Goal: Task Accomplishment & Management: Contribute content

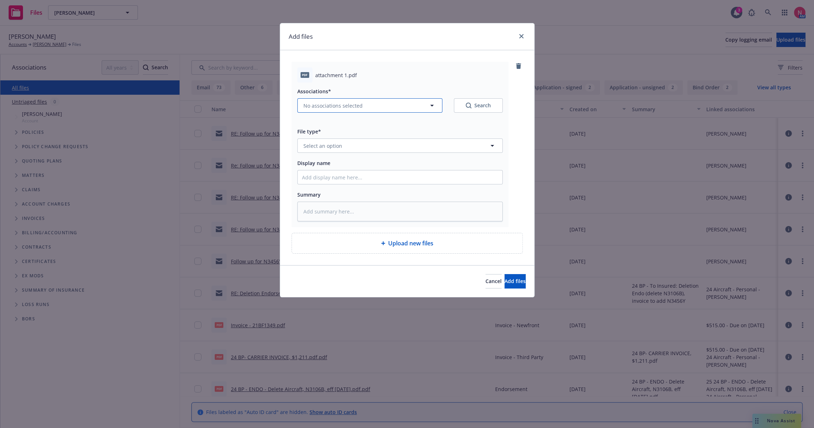
click at [400, 105] on button "No associations selected" at bounding box center [369, 105] width 145 height 14
type textarea "x"
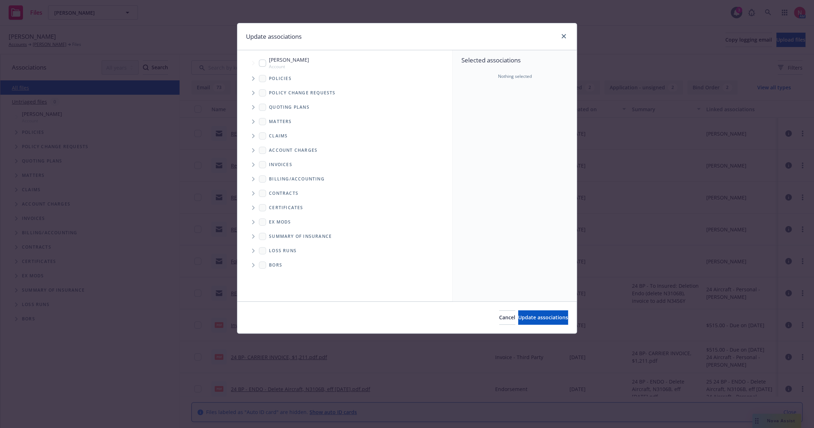
click at [282, 62] on span "Michael Gold" at bounding box center [289, 60] width 40 height 8
checkbox input "true"
click at [518, 314] on span "Update associations" at bounding box center [543, 317] width 50 height 7
type textarea "x"
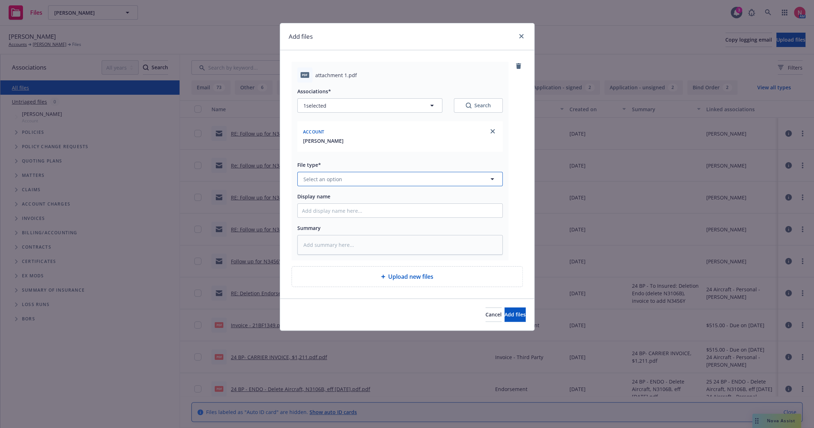
click at [332, 183] on button "Select an option" at bounding box center [399, 179] width 205 height 14
type input "other"
click at [332, 199] on div "Other" at bounding box center [400, 199] width 196 height 10
click at [331, 212] on input "Display name" at bounding box center [400, 211] width 205 height 14
type textarea "x"
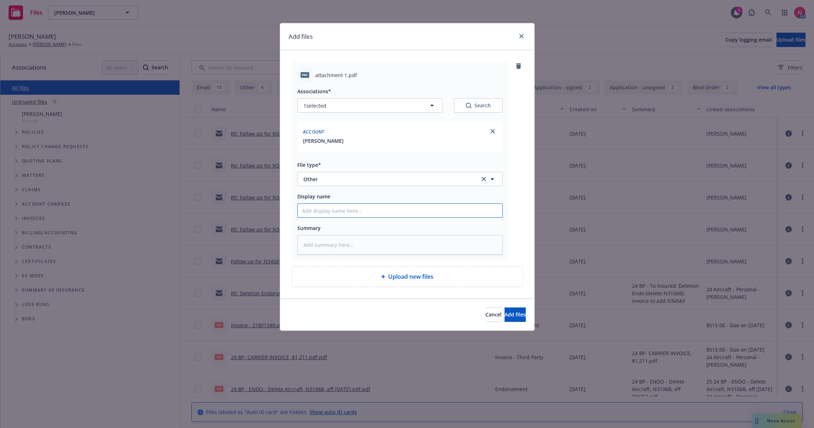
type input "2"
type textarea "x"
type input "25"
type textarea "x"
type input "25 BP Signed Client Renewal"
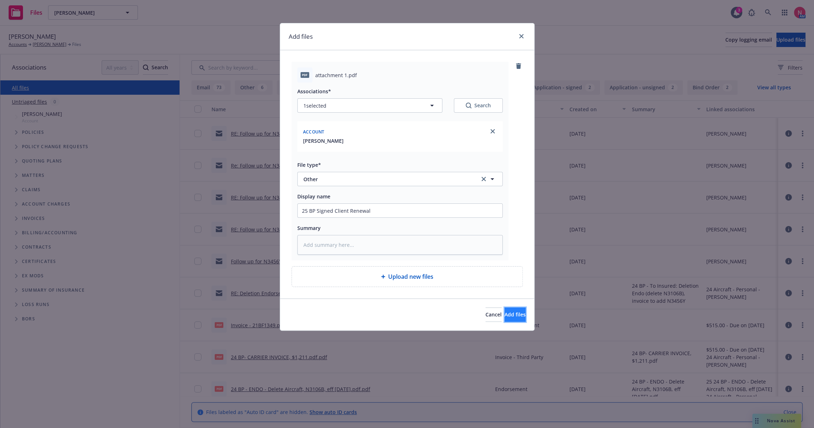
click at [515, 315] on button "Add files" at bounding box center [515, 315] width 21 height 14
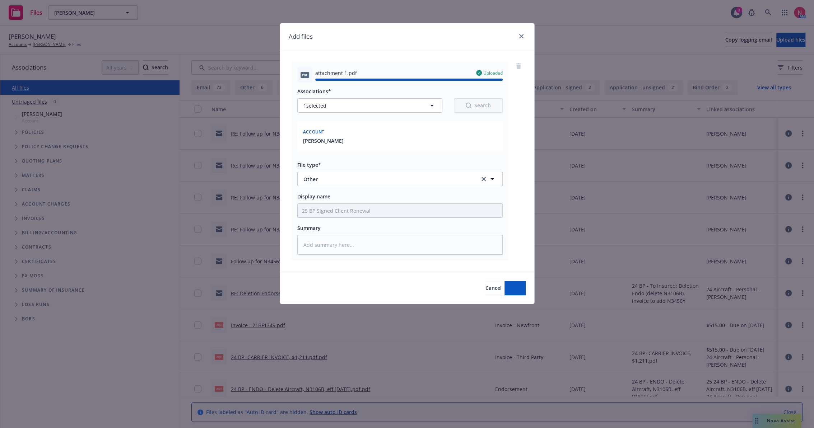
type textarea "x"
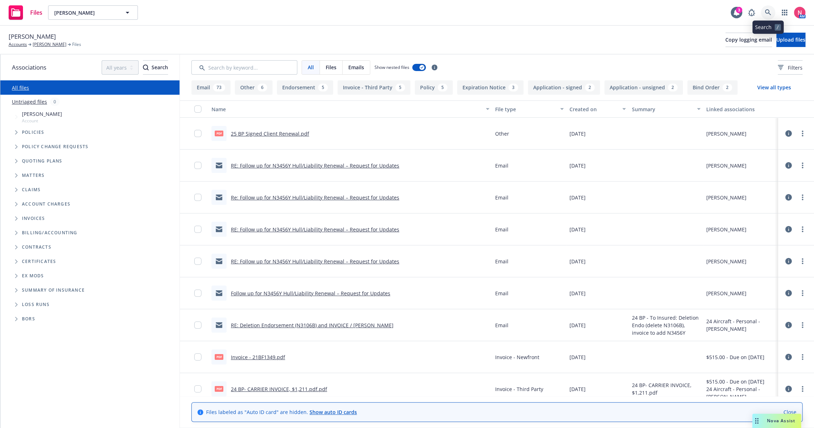
click at [764, 9] on link at bounding box center [768, 12] width 14 height 14
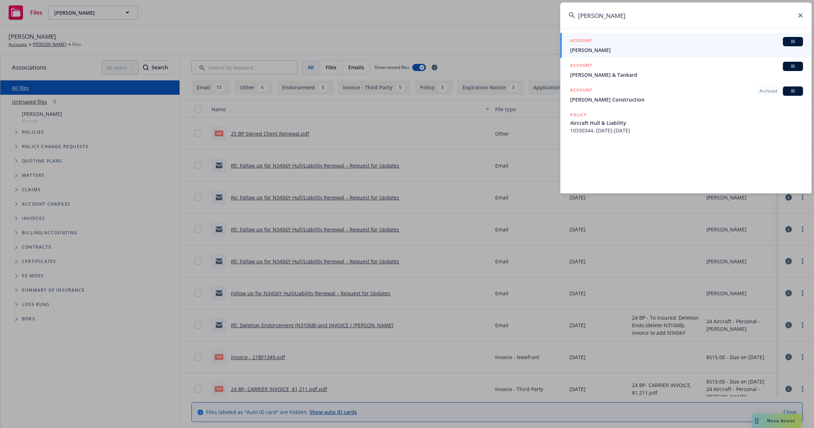
type input "taggard"
click at [602, 44] on div "ACCOUNT BI" at bounding box center [686, 41] width 233 height 9
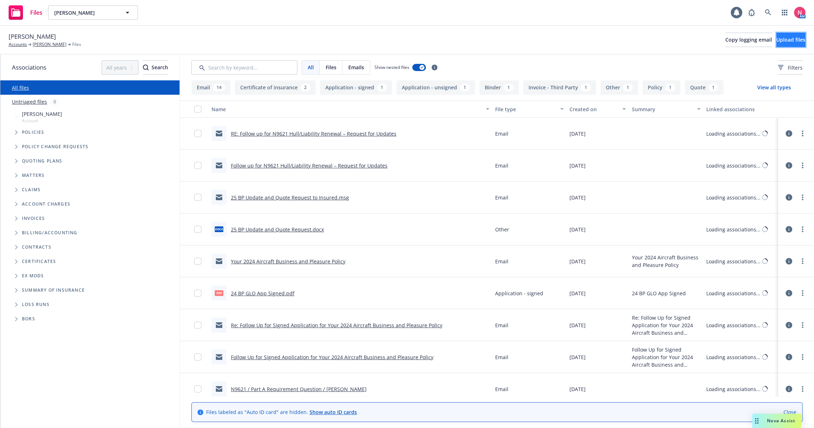
click at [785, 39] on span "Upload files" at bounding box center [790, 39] width 29 height 7
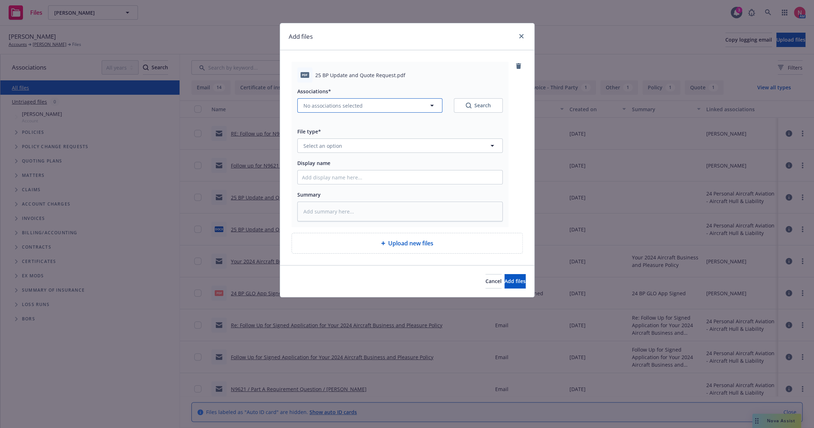
click at [354, 100] on button "No associations selected" at bounding box center [369, 105] width 145 height 14
type textarea "x"
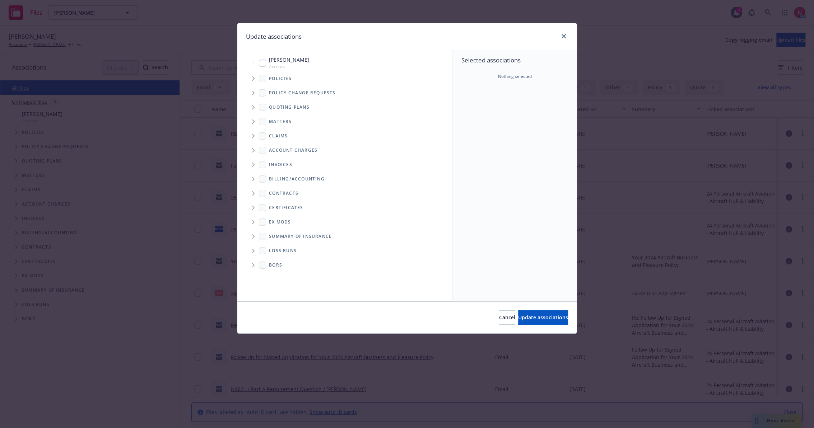
click at [260, 64] on input "Tree Example" at bounding box center [262, 63] width 7 height 7
checkbox input "true"
click at [526, 314] on span "Update associations" at bounding box center [543, 317] width 50 height 7
type textarea "x"
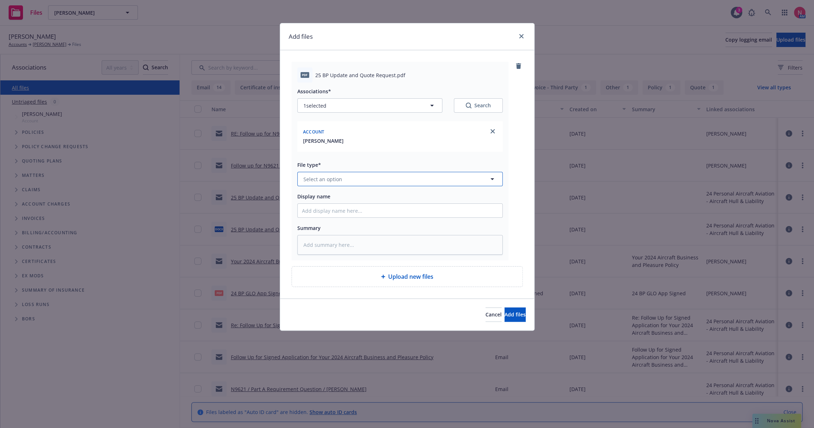
click at [339, 176] on span "Select an option" at bounding box center [322, 180] width 39 height 8
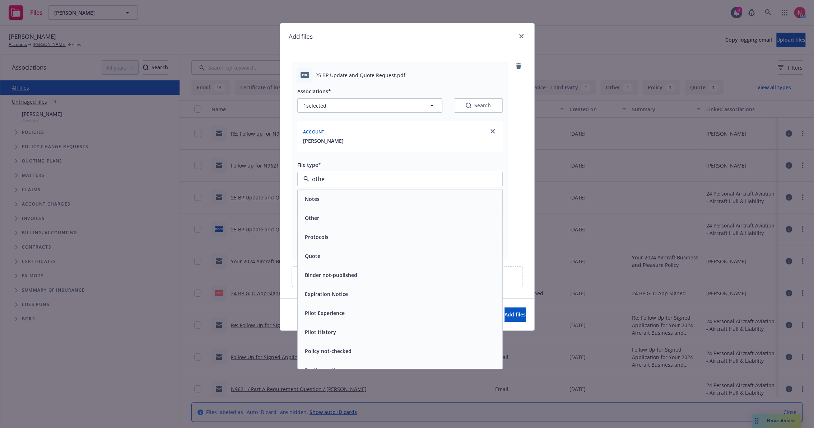
type input "other"
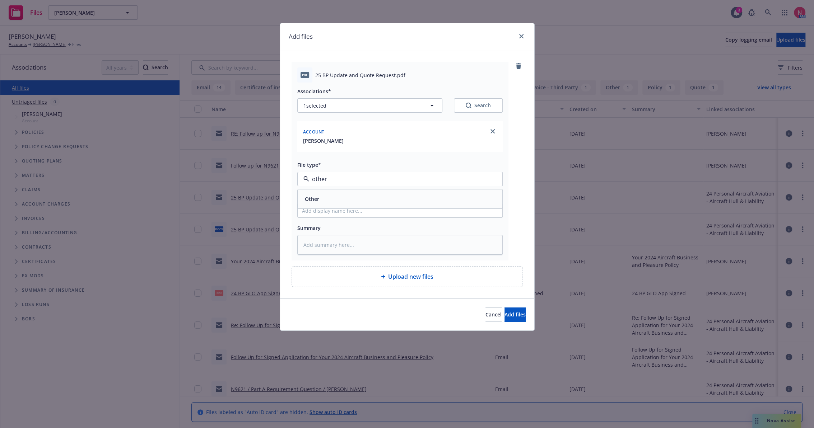
click at [345, 194] on div "Other" at bounding box center [400, 199] width 205 height 19
click at [338, 213] on input "Display name" at bounding box center [400, 211] width 205 height 14
type textarea "x"
type input "2"
type textarea "x"
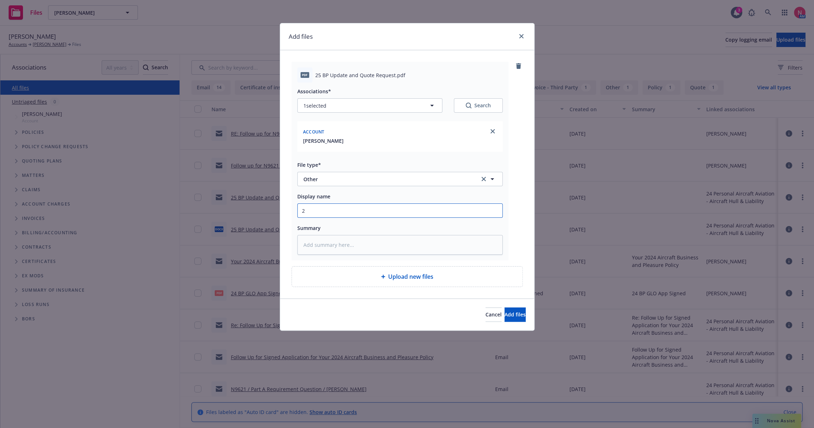
type input "25"
type textarea "x"
type input "25 BP Signed Client Renewal"
click at [512, 315] on span "Add files" at bounding box center [515, 314] width 21 height 7
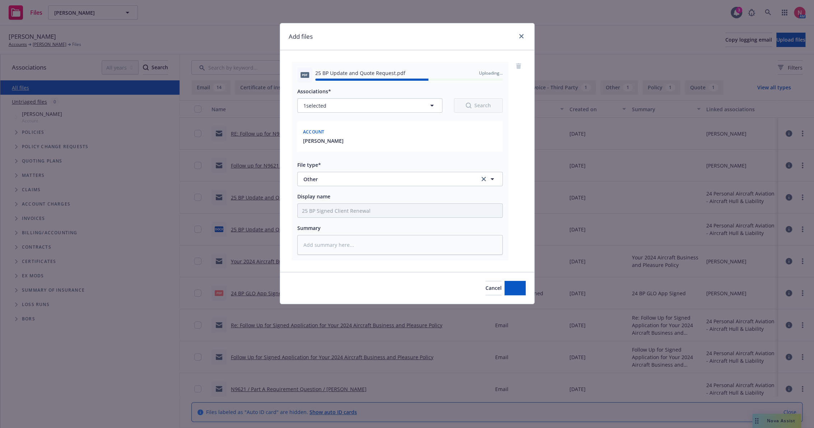
type textarea "x"
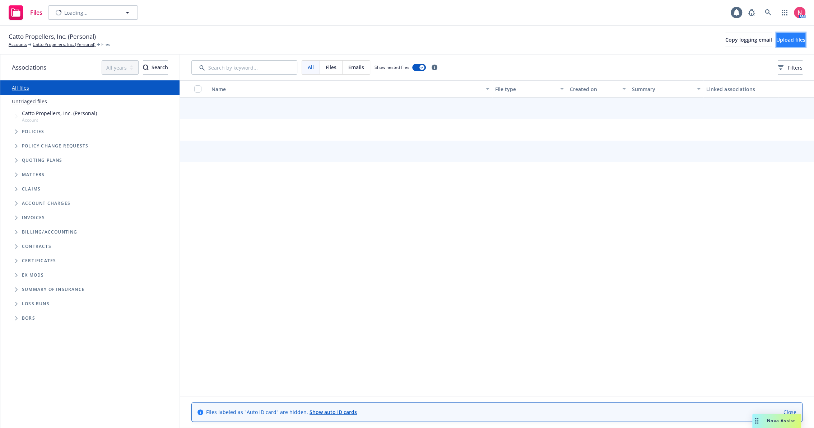
click at [779, 41] on span "Upload files" at bounding box center [790, 39] width 29 height 7
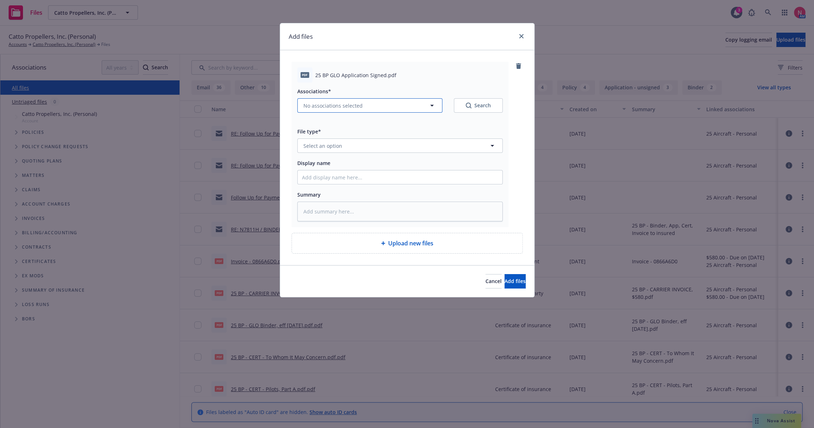
click at [356, 103] on span "No associations selected" at bounding box center [332, 106] width 59 height 8
type textarea "x"
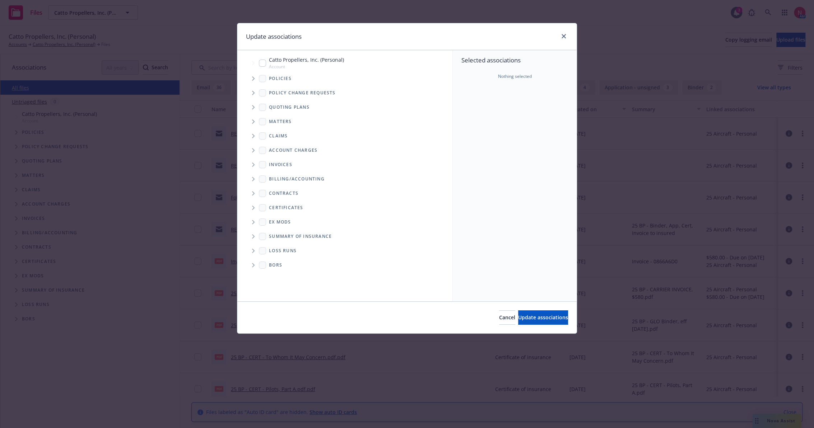
click at [263, 61] on input "Tree Example" at bounding box center [262, 63] width 7 height 7
checkbox input "true"
click at [524, 322] on button "Update associations" at bounding box center [543, 318] width 50 height 14
type textarea "x"
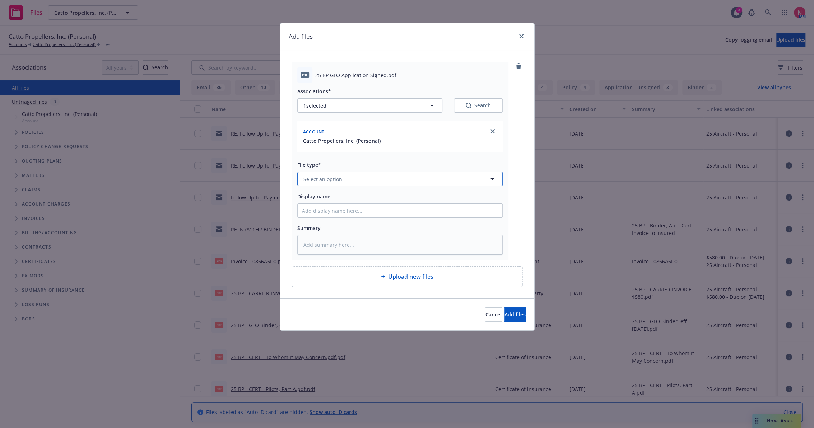
click at [387, 181] on button "Select an option" at bounding box center [399, 179] width 205 height 14
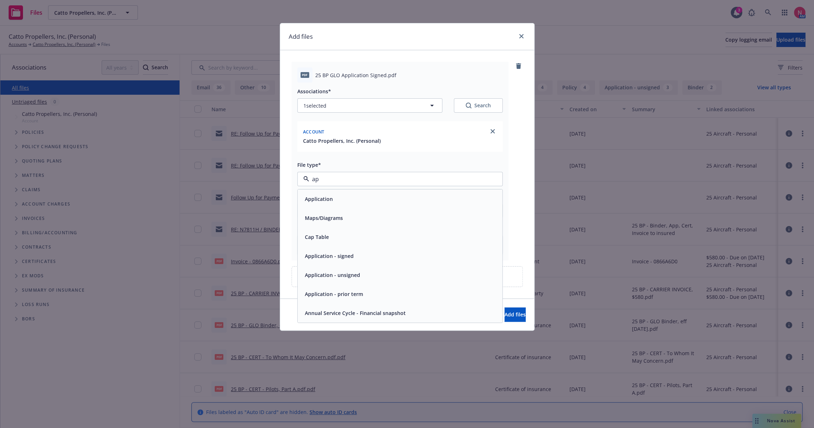
type input "app"
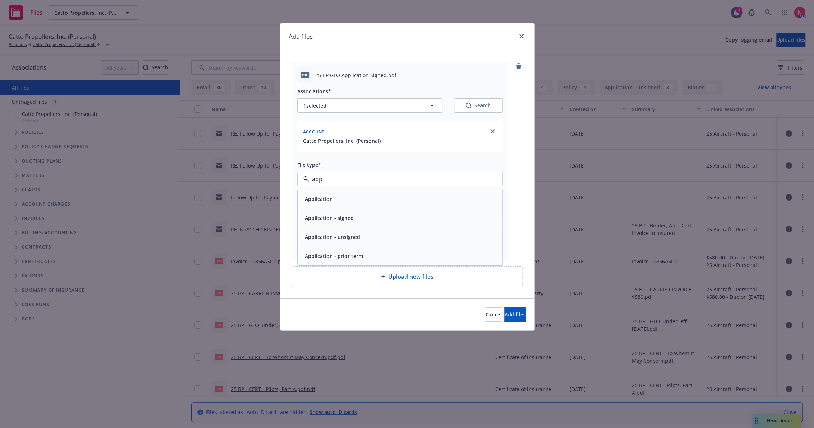
click at [376, 214] on div "Application - signed" at bounding box center [400, 218] width 196 height 10
click at [373, 208] on input "Display name" at bounding box center [400, 211] width 205 height 14
type textarea "x"
type input "2"
type textarea "x"
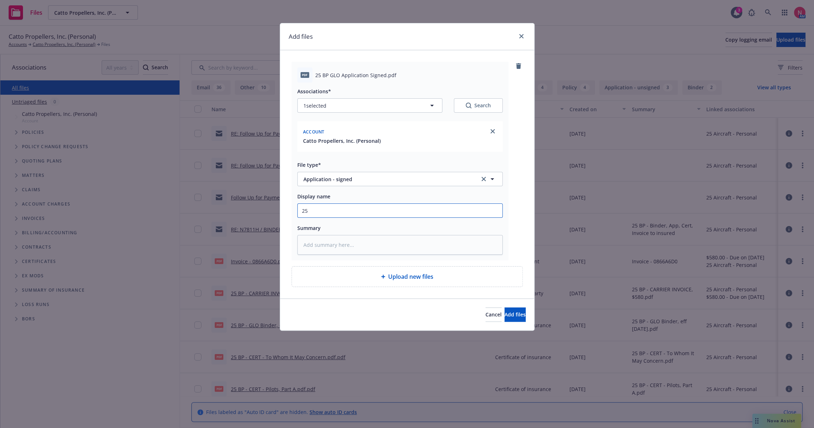
type input "25"
type textarea "x"
type input "25 BP Signed Client Renewal"
type textarea "x"
type input "2"
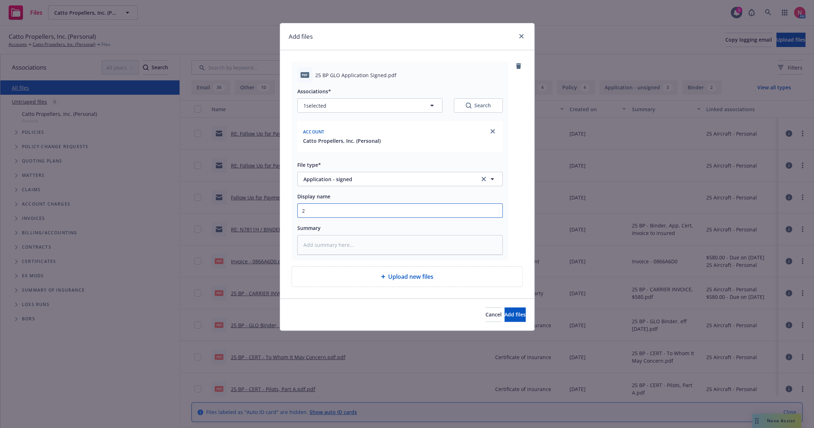
type textarea "x"
type input "25"
type textarea "x"
type input "25"
type textarea "x"
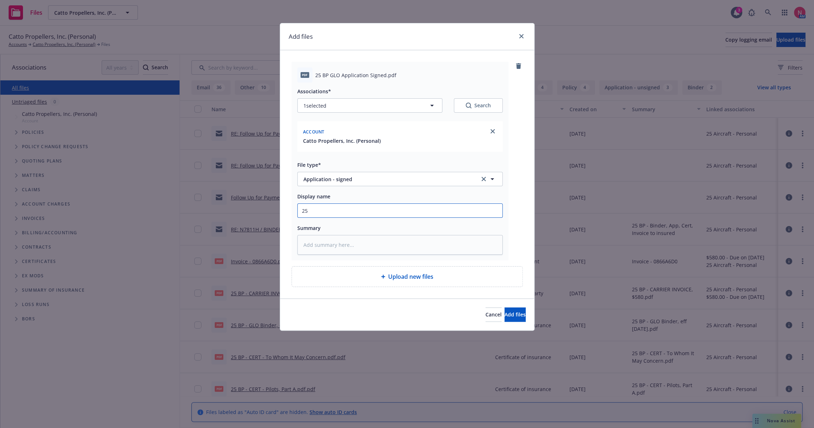
type input "25 b"
type textarea "x"
type input "25 bp"
type textarea "x"
type input "25 bp"
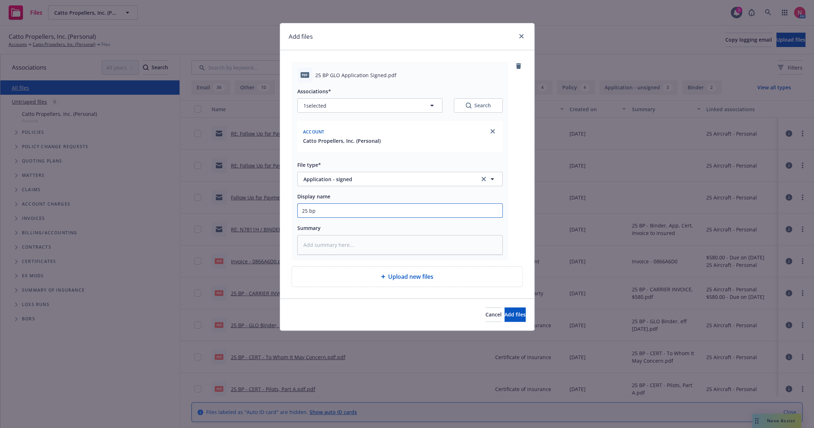
type textarea "x"
type input "25 bp g"
type textarea "x"
type input "25 BP GLO App Signed"
click at [505, 308] on button "Add files" at bounding box center [515, 315] width 21 height 14
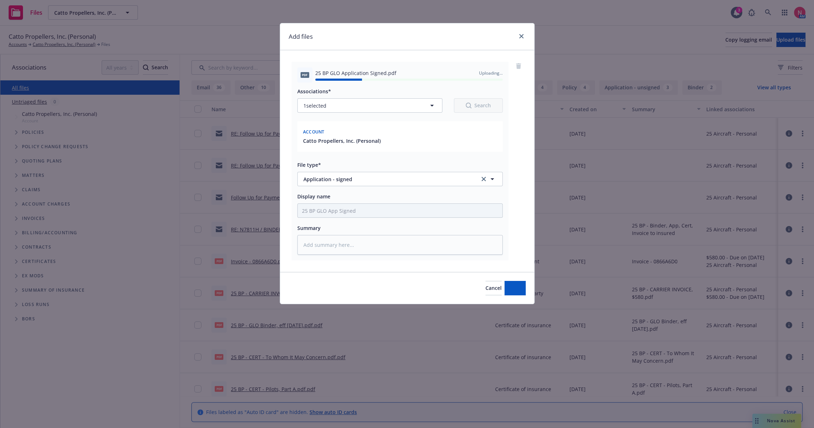
type textarea "x"
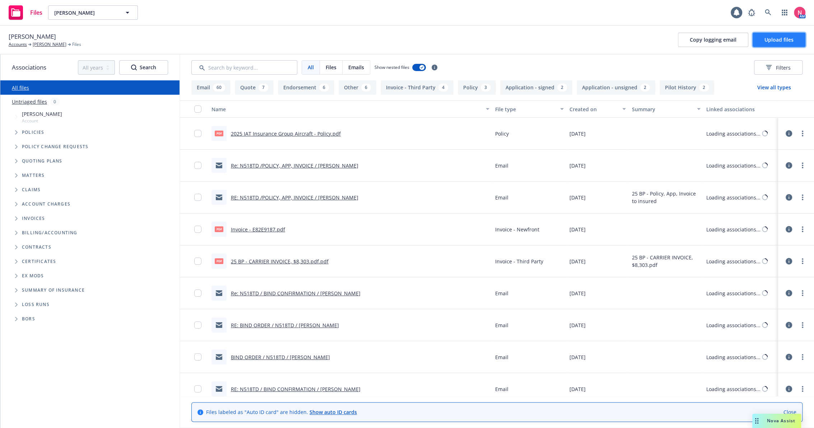
click at [785, 38] on span "Upload files" at bounding box center [779, 39] width 29 height 7
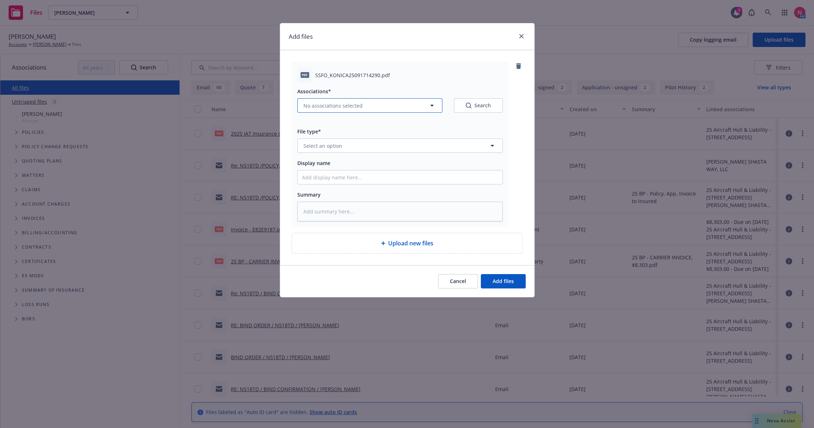
click at [326, 105] on span "No associations selected" at bounding box center [332, 106] width 59 height 8
type textarea "x"
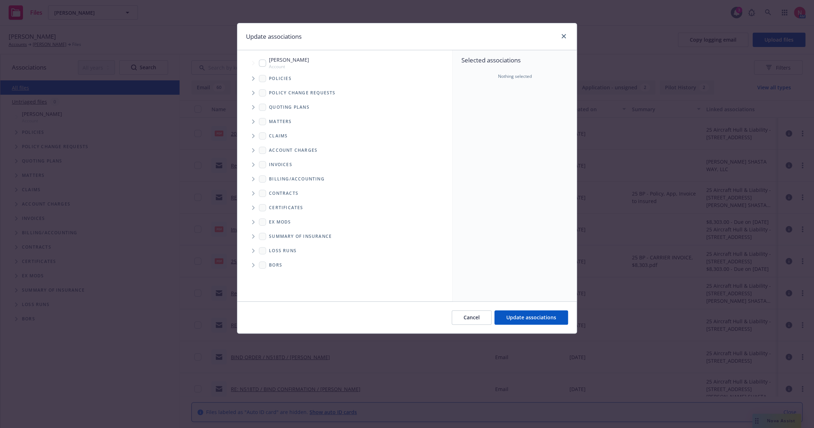
click at [264, 59] on div "Tom Donnelly Account" at bounding box center [284, 63] width 50 height 14
checkbox input "true"
click at [538, 322] on button "Update associations" at bounding box center [532, 318] width 74 height 14
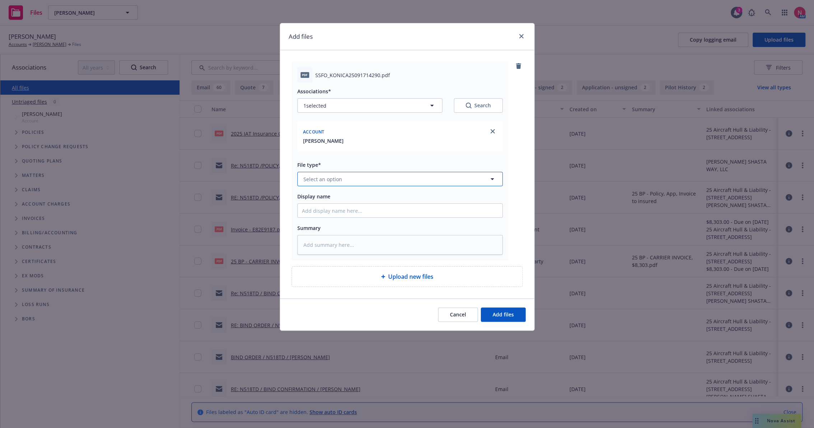
click at [309, 183] on button "Select an option" at bounding box center [399, 179] width 205 height 14
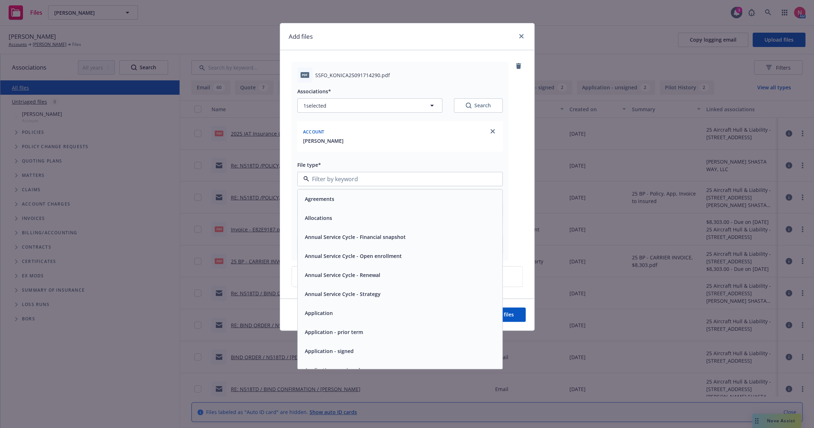
scroll to position [40, 0]
click at [363, 306] on div "Application - signed" at bounding box center [400, 311] width 196 height 10
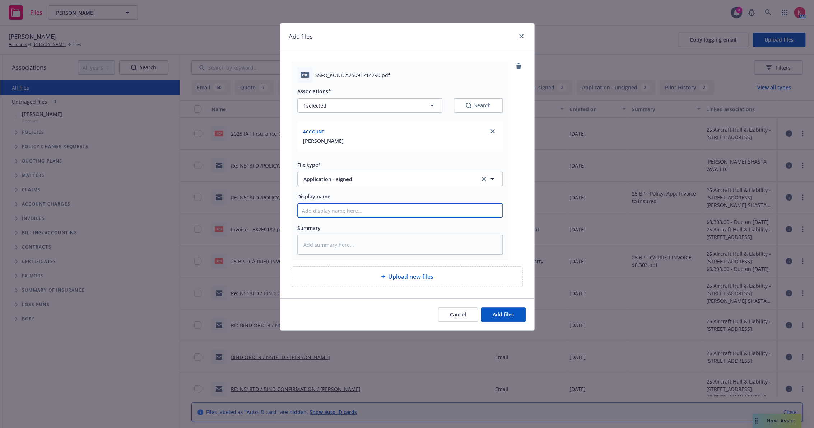
click at [345, 214] on input "Display name" at bounding box center [400, 211] width 205 height 14
type textarea "x"
type input "2"
type textarea "x"
type input "25"
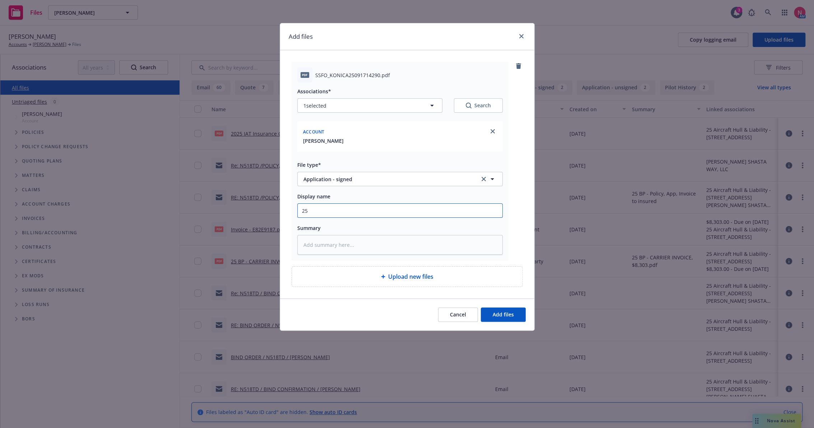
type textarea "x"
type input "25"
type textarea "x"
type input "25 b"
type textarea "x"
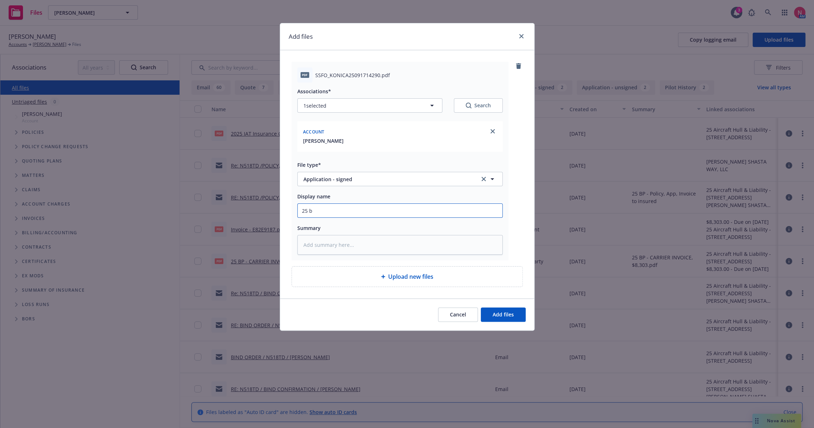
type input "25 bp"
type textarea "x"
type input "25 bp"
type textarea "x"
type input "25 bp i"
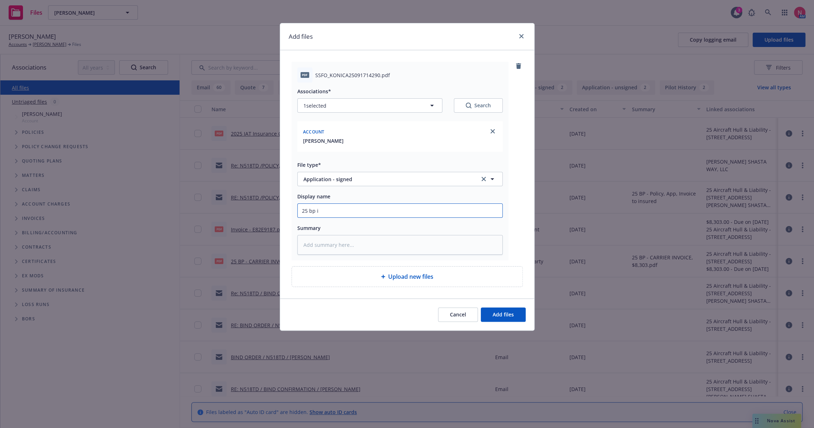
type textarea "x"
type input "25 bp ia"
type textarea "x"
type input "25 BP IAT App Signed"
click at [481, 308] on button "Add files" at bounding box center [503, 315] width 45 height 14
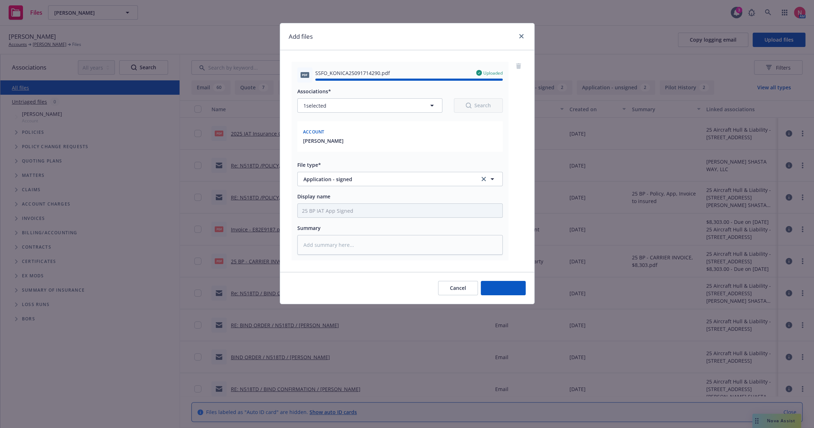
type textarea "x"
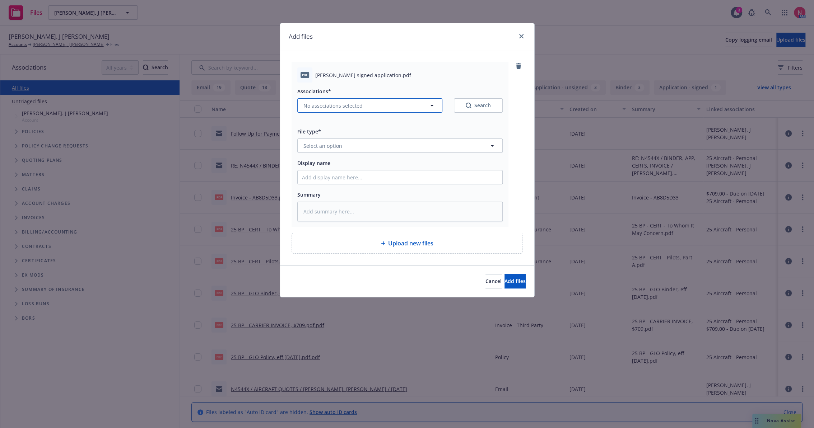
click at [360, 107] on span "No associations selected" at bounding box center [332, 106] width 59 height 8
type textarea "x"
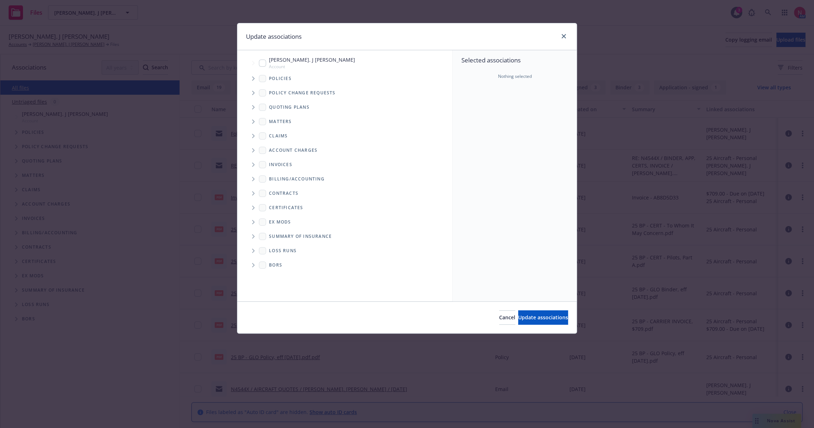
click at [268, 59] on div "Darl. J Horsley Account" at bounding box center [307, 63] width 96 height 14
checkbox input "true"
click at [544, 326] on div "Cancel Update associations" at bounding box center [406, 318] width 339 height 32
click at [542, 321] on span "Update associations" at bounding box center [543, 317] width 50 height 7
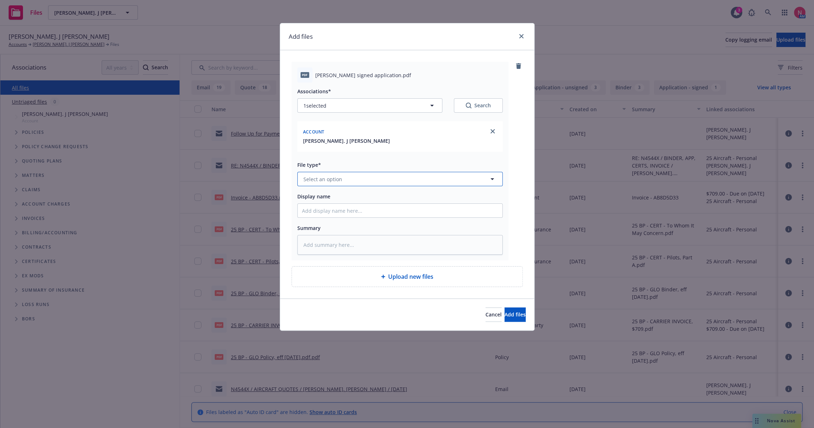
click at [339, 180] on span "Select an option" at bounding box center [322, 180] width 39 height 8
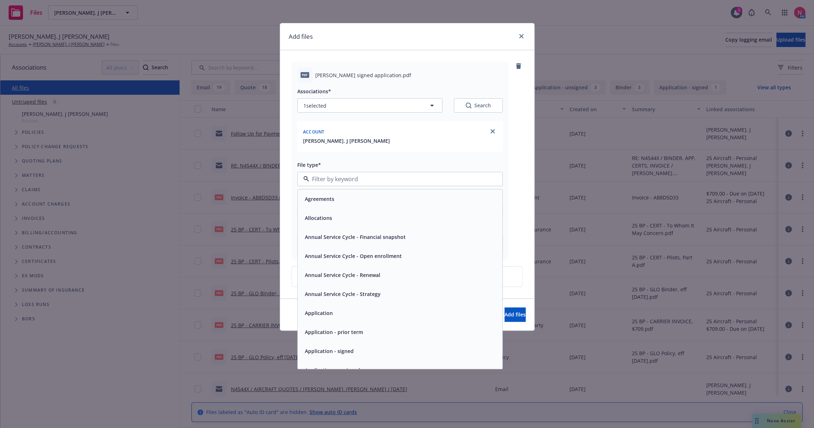
click at [342, 353] on span "Application - signed" at bounding box center [329, 352] width 49 height 8
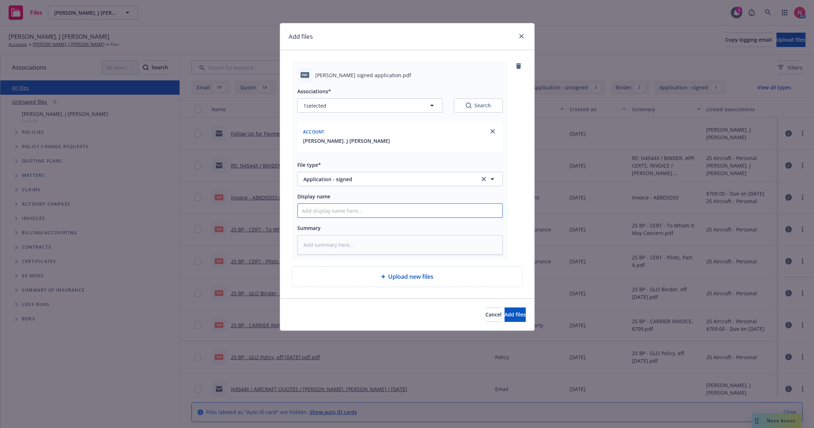
click at [357, 208] on input "Display name" at bounding box center [400, 211] width 205 height 14
type textarea "x"
type input "2"
type textarea "x"
type input "25"
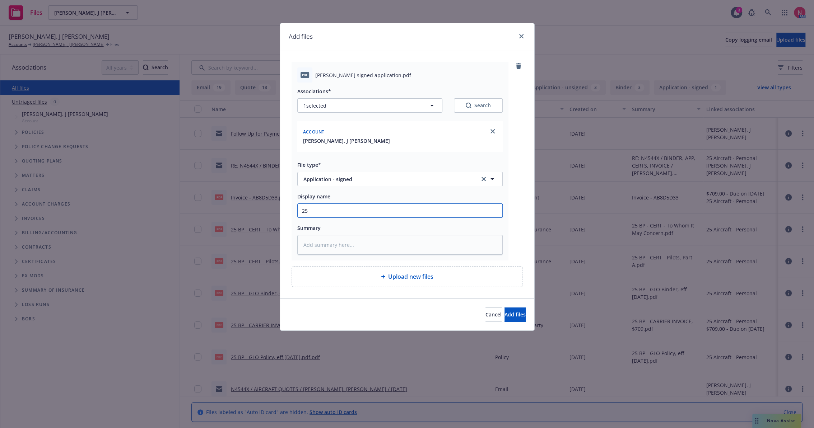
type textarea "x"
type input "25"
type textarea "x"
type input "25 b"
type textarea "x"
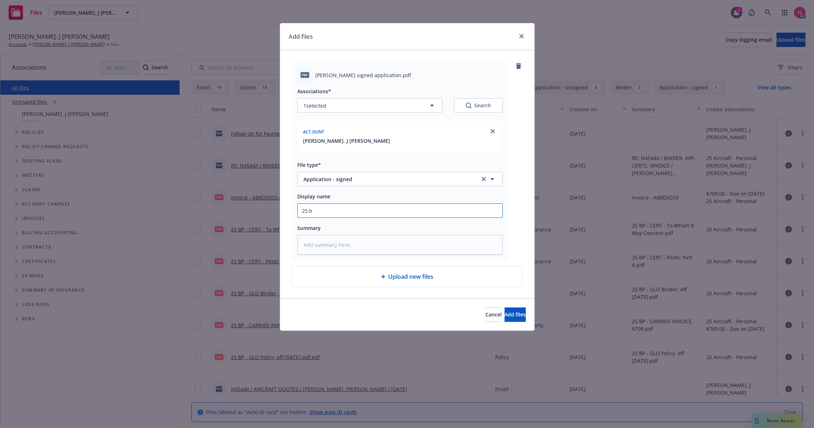
type input "25 bp"
type textarea "x"
type input "25 bp"
type textarea "x"
type input "25 bp g"
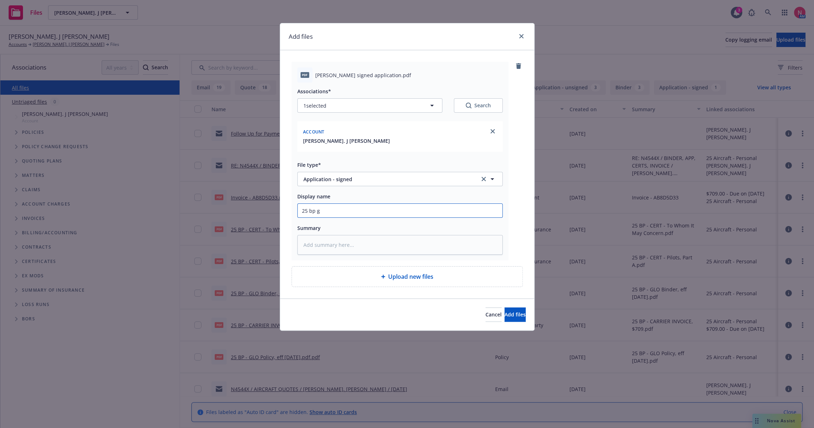
type textarea "x"
type input "25 BP GLO App Signed"
click at [505, 308] on button "Add files" at bounding box center [515, 315] width 21 height 14
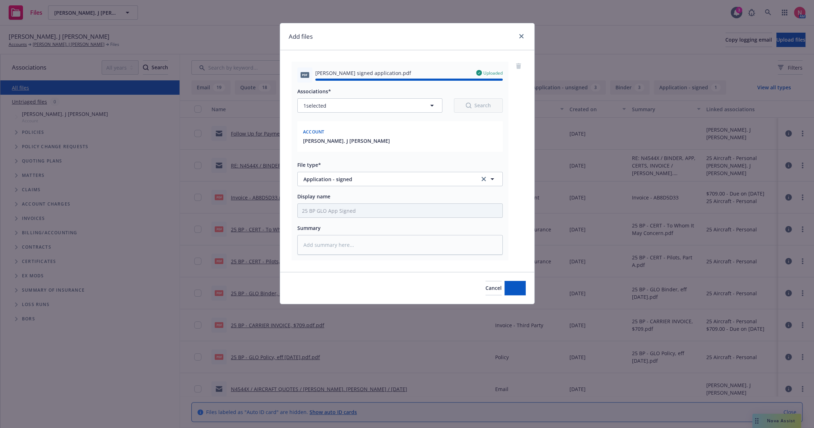
type textarea "x"
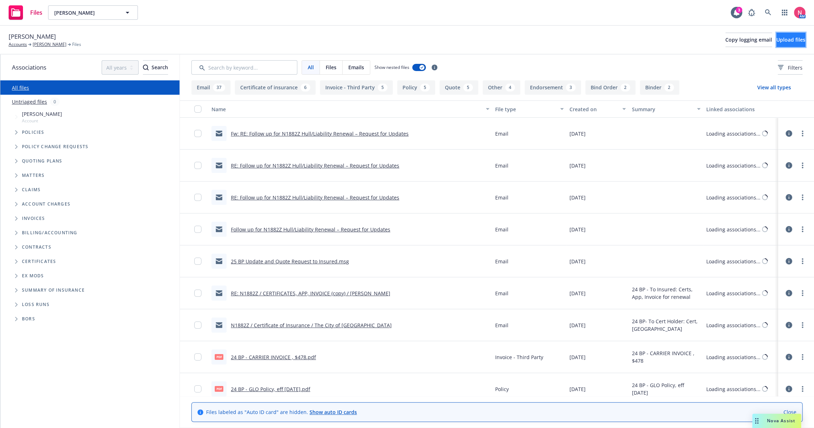
click at [782, 37] on span "Upload files" at bounding box center [790, 39] width 29 height 7
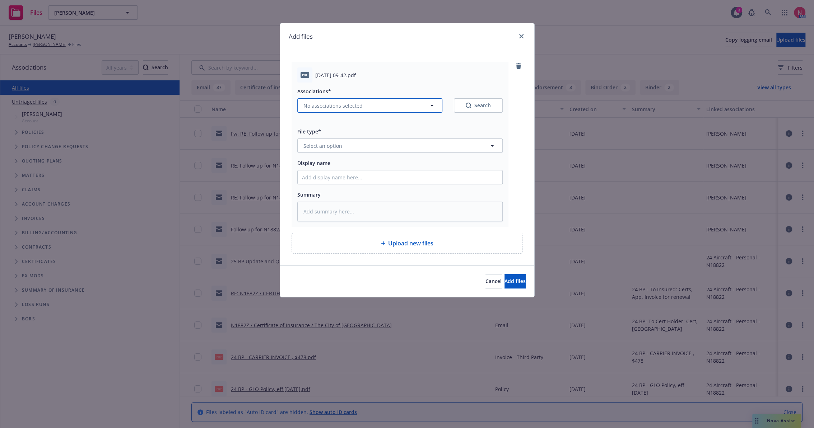
click at [341, 105] on span "No associations selected" at bounding box center [332, 106] width 59 height 8
type textarea "x"
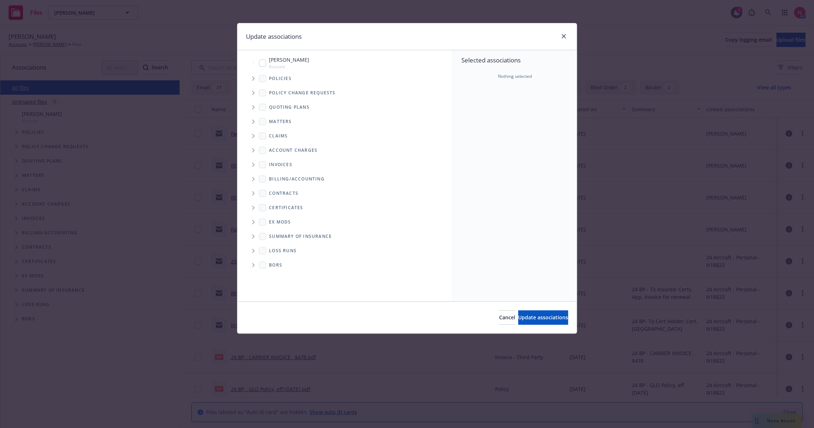
click at [264, 60] on input "Tree Example" at bounding box center [262, 63] width 7 height 7
checkbox input "true"
click at [519, 319] on span "Update associations" at bounding box center [543, 317] width 50 height 7
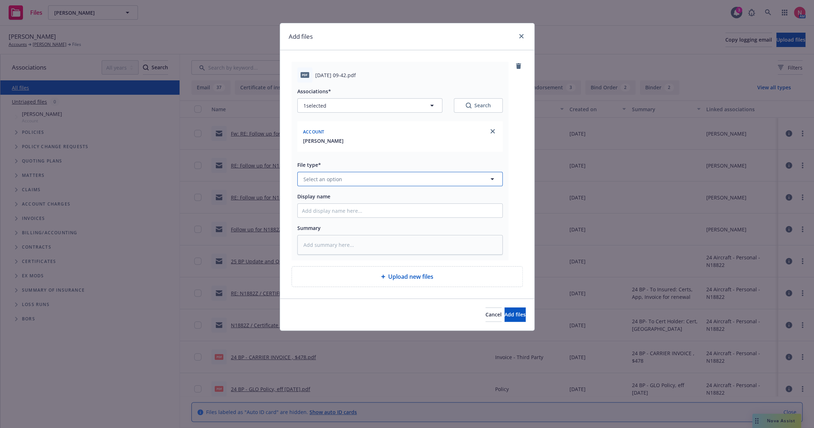
click at [349, 173] on button "Select an option" at bounding box center [399, 179] width 205 height 14
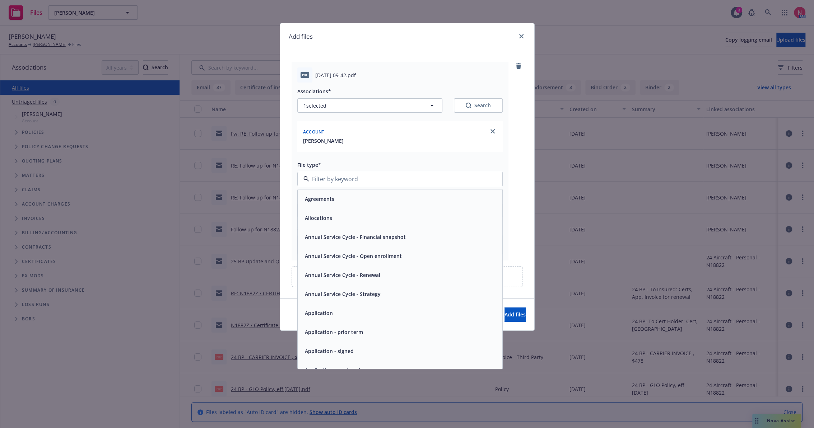
click at [343, 356] on div "Application - signed" at bounding box center [328, 351] width 53 height 10
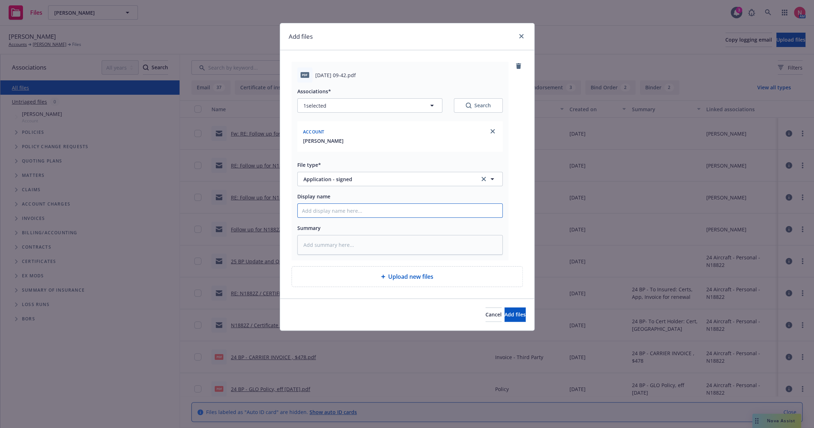
click at [342, 207] on input "Display name" at bounding box center [400, 211] width 205 height 14
type textarea "x"
type input "2"
type textarea "x"
type input "25"
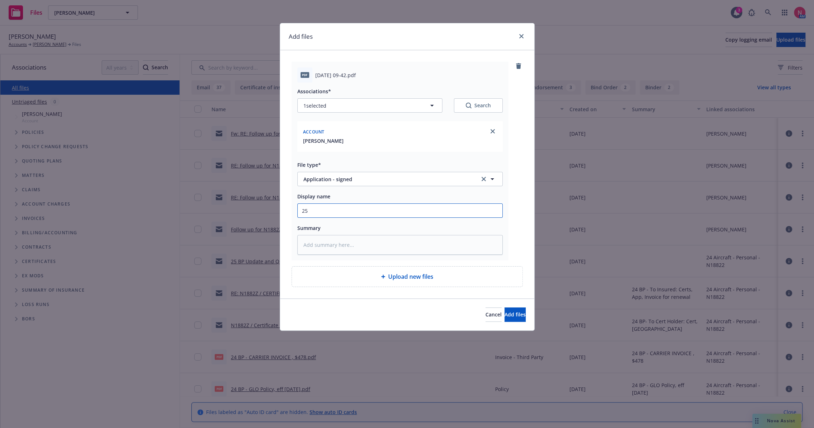
type textarea "x"
type input "25"
type textarea "x"
type input "25 b"
type textarea "x"
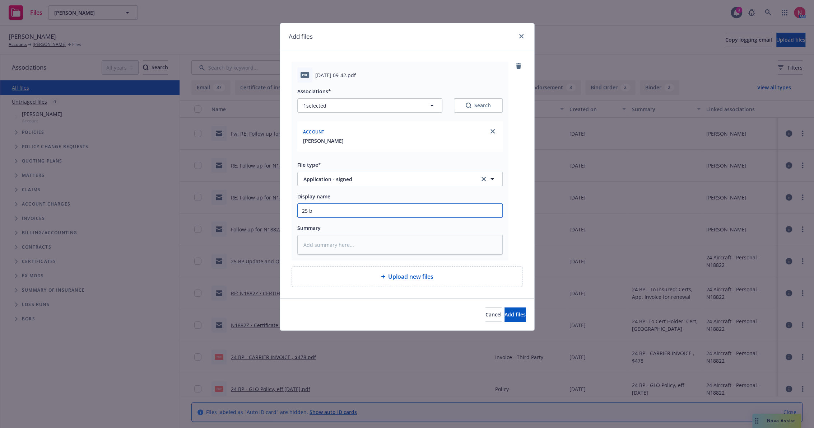
type input "25 bp"
type textarea "x"
type input "25 BP Signed Client Renewal"
click at [505, 308] on button "Add files" at bounding box center [515, 315] width 21 height 14
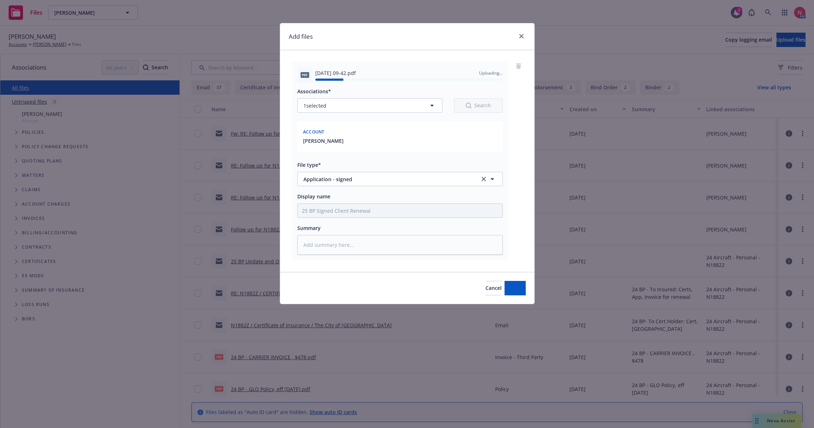
type textarea "x"
